Goal: Entertainment & Leisure: Browse casually

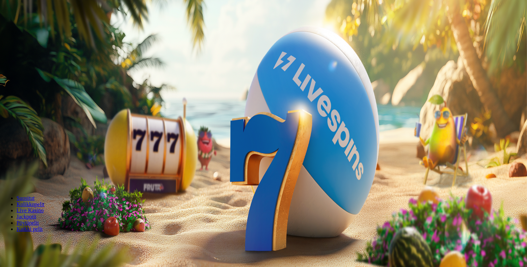
click at [39, 28] on span "Kirjaudu" at bounding box center [47, 24] width 17 height 5
click at [35, 107] on span "Palkkiot" at bounding box center [27, 104] width 16 height 5
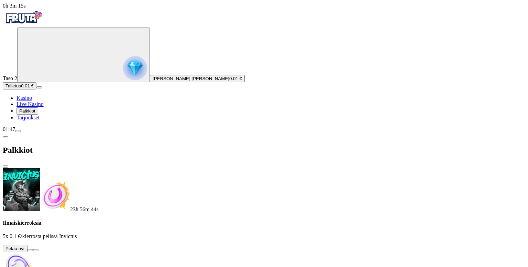
click at [38, 115] on button "Palkkiot" at bounding box center [28, 110] width 22 height 7
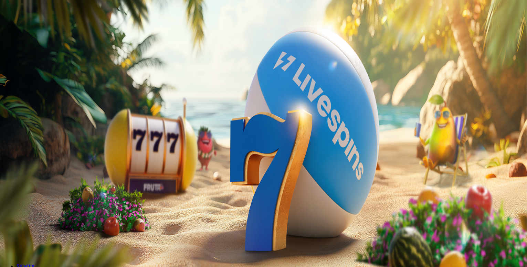
click at [38, 115] on button "Palkkiot" at bounding box center [28, 110] width 22 height 7
click at [33, 249] on button at bounding box center [31, 250] width 6 height 2
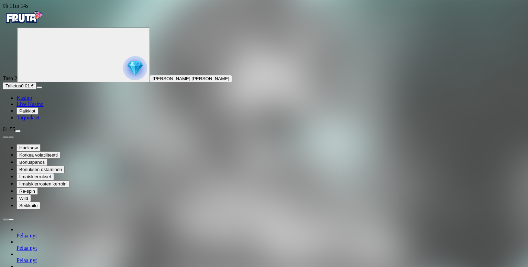
click at [35, 113] on span "Palkkiot" at bounding box center [27, 110] width 16 height 5
click at [37, 120] on span "Tarjoukset" at bounding box center [28, 118] width 23 height 6
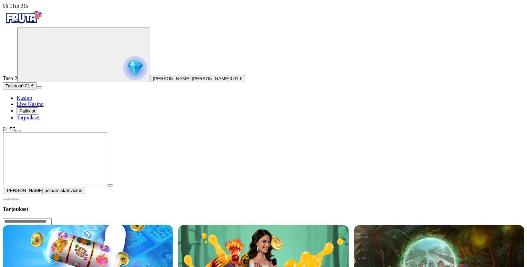
click at [152, 225] on img at bounding box center [88, 264] width 170 height 79
click at [35, 115] on button "Palkkiot" at bounding box center [28, 110] width 22 height 7
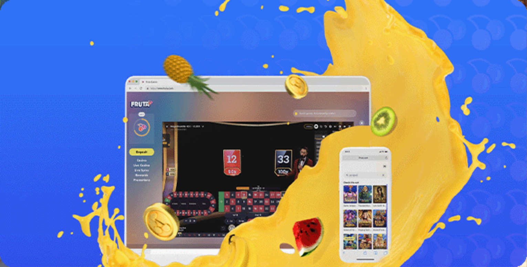
click at [32, 101] on span "Kasino" at bounding box center [24, 98] width 15 height 6
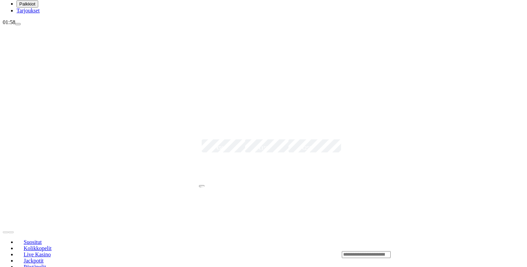
scroll to position [107, 0]
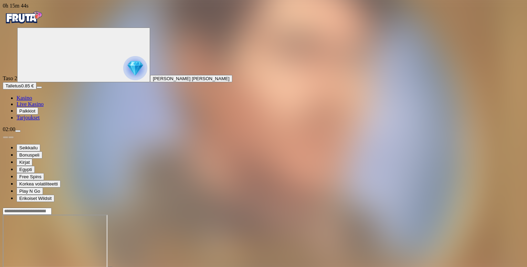
click at [18, 131] on span "menu icon" at bounding box center [18, 131] width 0 height 0
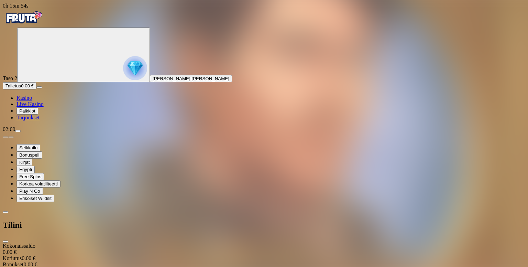
click at [18, 131] on span "menu icon" at bounding box center [18, 131] width 0 height 0
click at [148, 249] on div "Viimeiset 7 päivää" at bounding box center [264, 252] width 523 height 6
